Goal: Navigation & Orientation: Find specific page/section

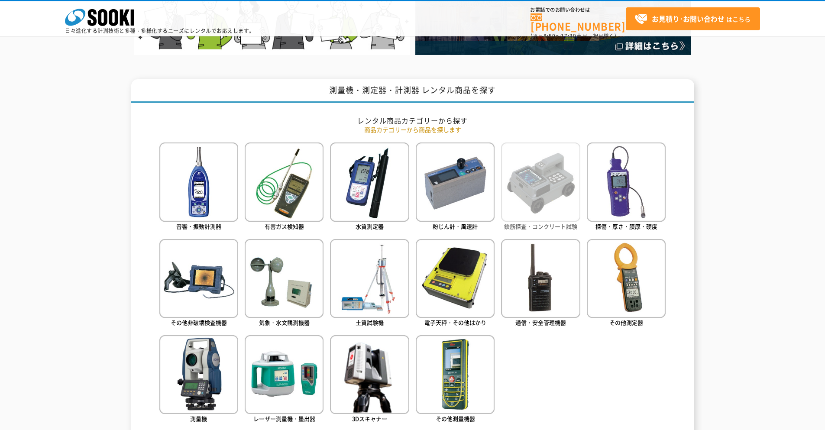
click at [554, 198] on img at bounding box center [540, 182] width 79 height 79
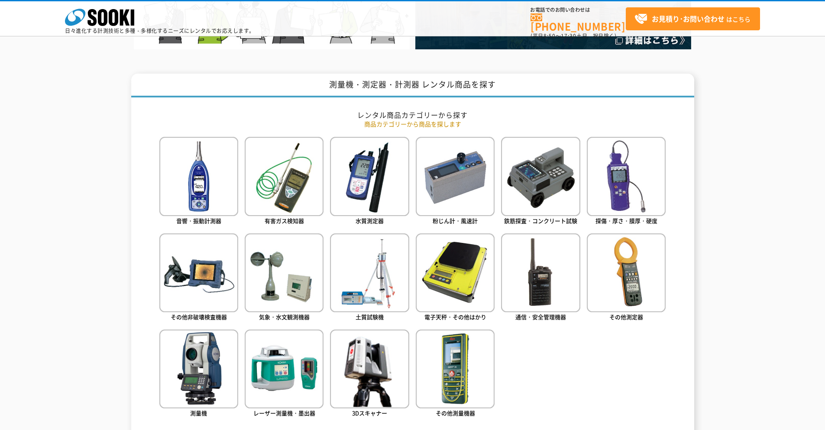
scroll to position [347, 0]
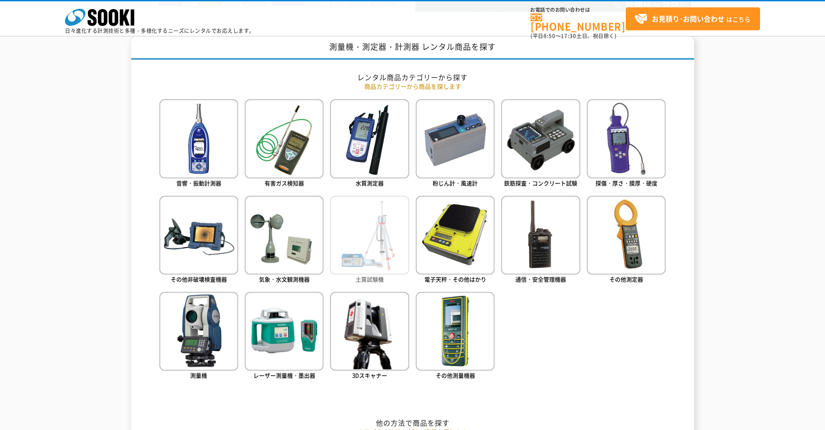
click at [377, 256] on img at bounding box center [369, 235] width 79 height 79
